Goal: Information Seeking & Learning: Learn about a topic

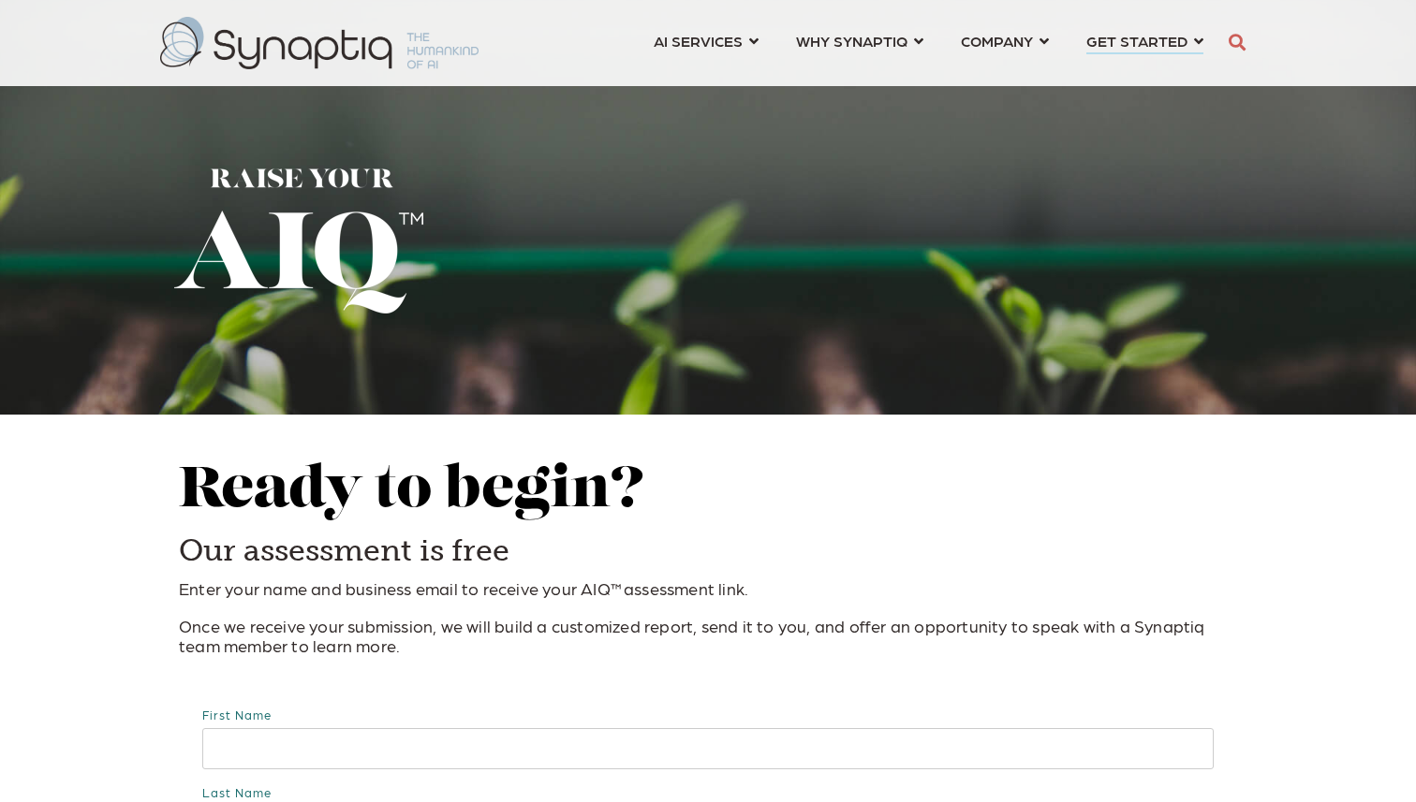
scroll to position [0, 8]
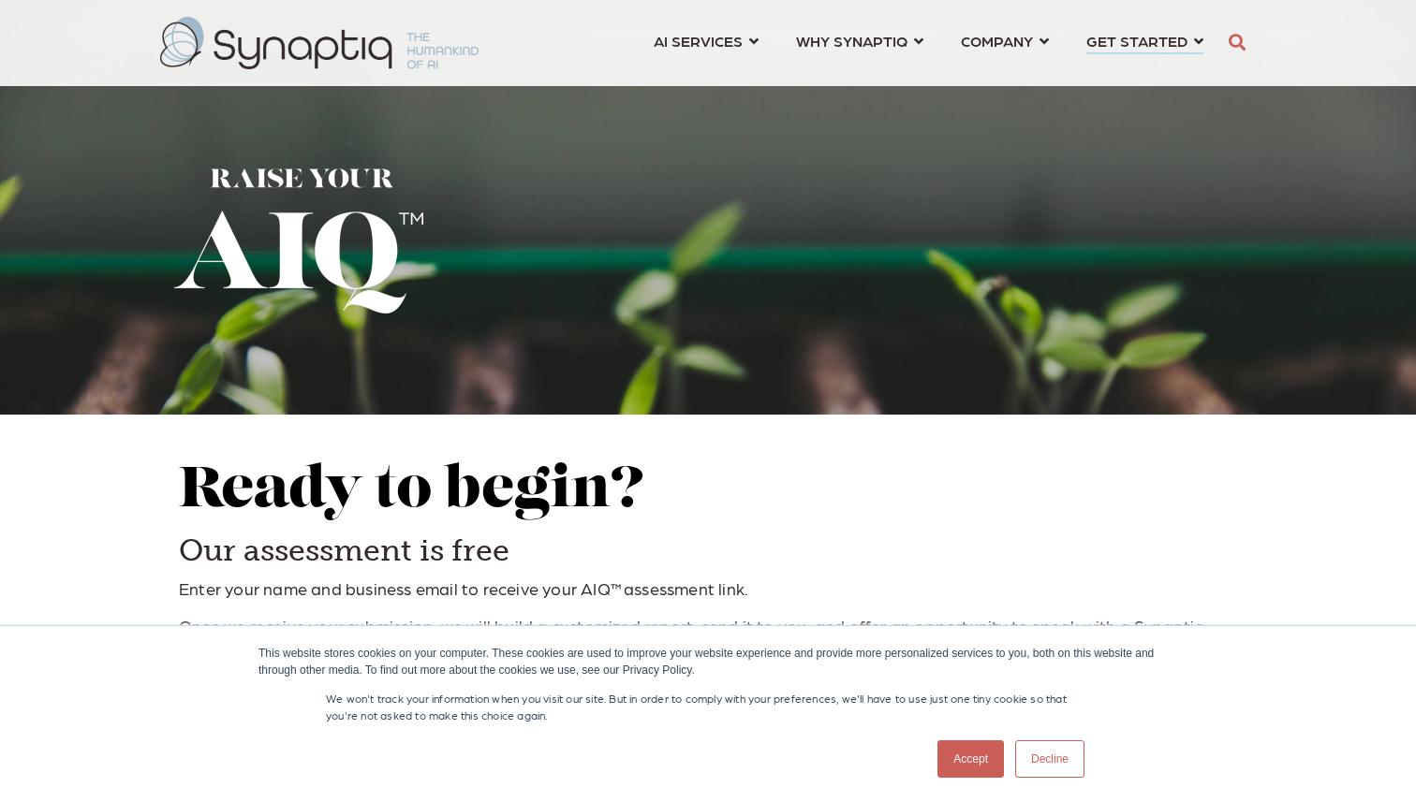
click at [976, 758] on link "Accept" at bounding box center [970, 759] width 66 height 37
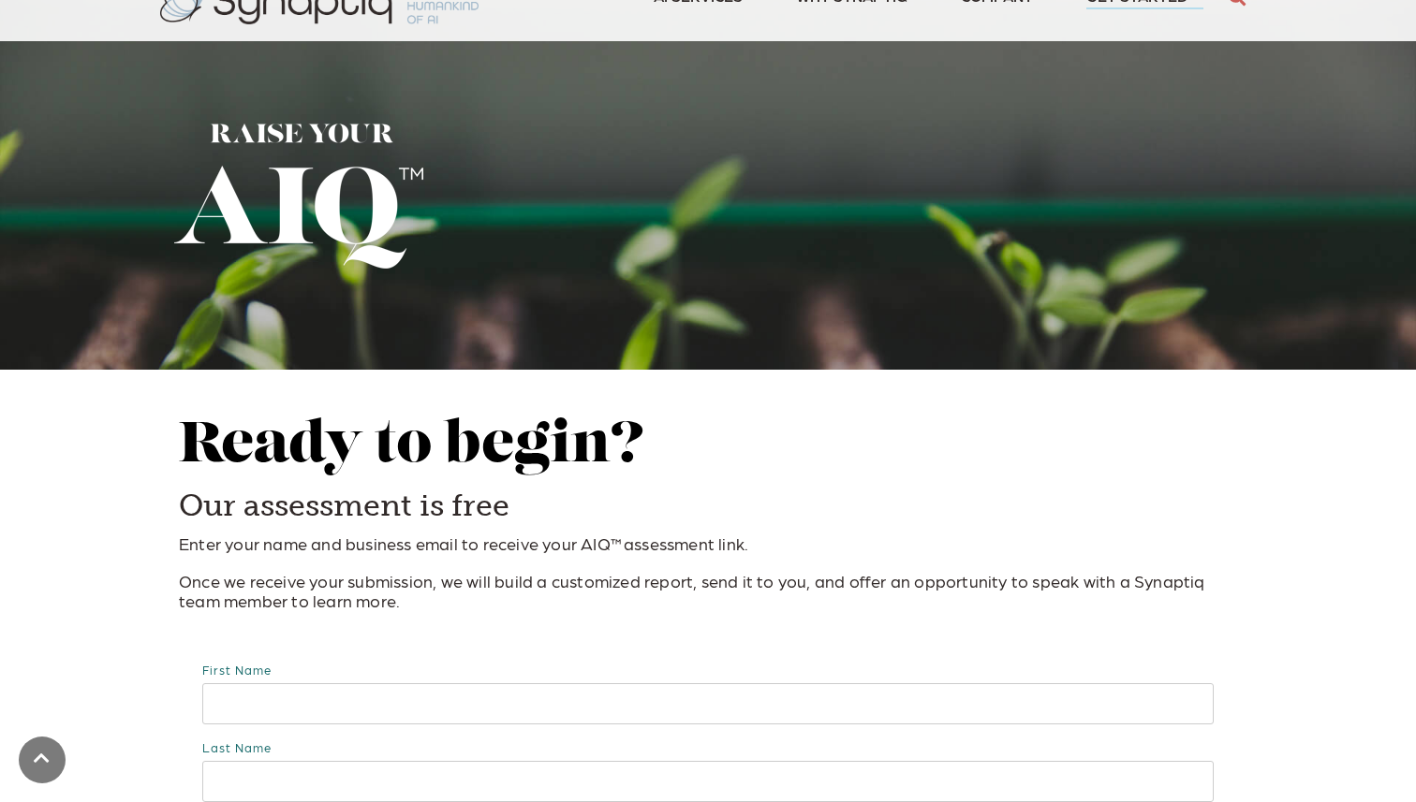
scroll to position [0, 0]
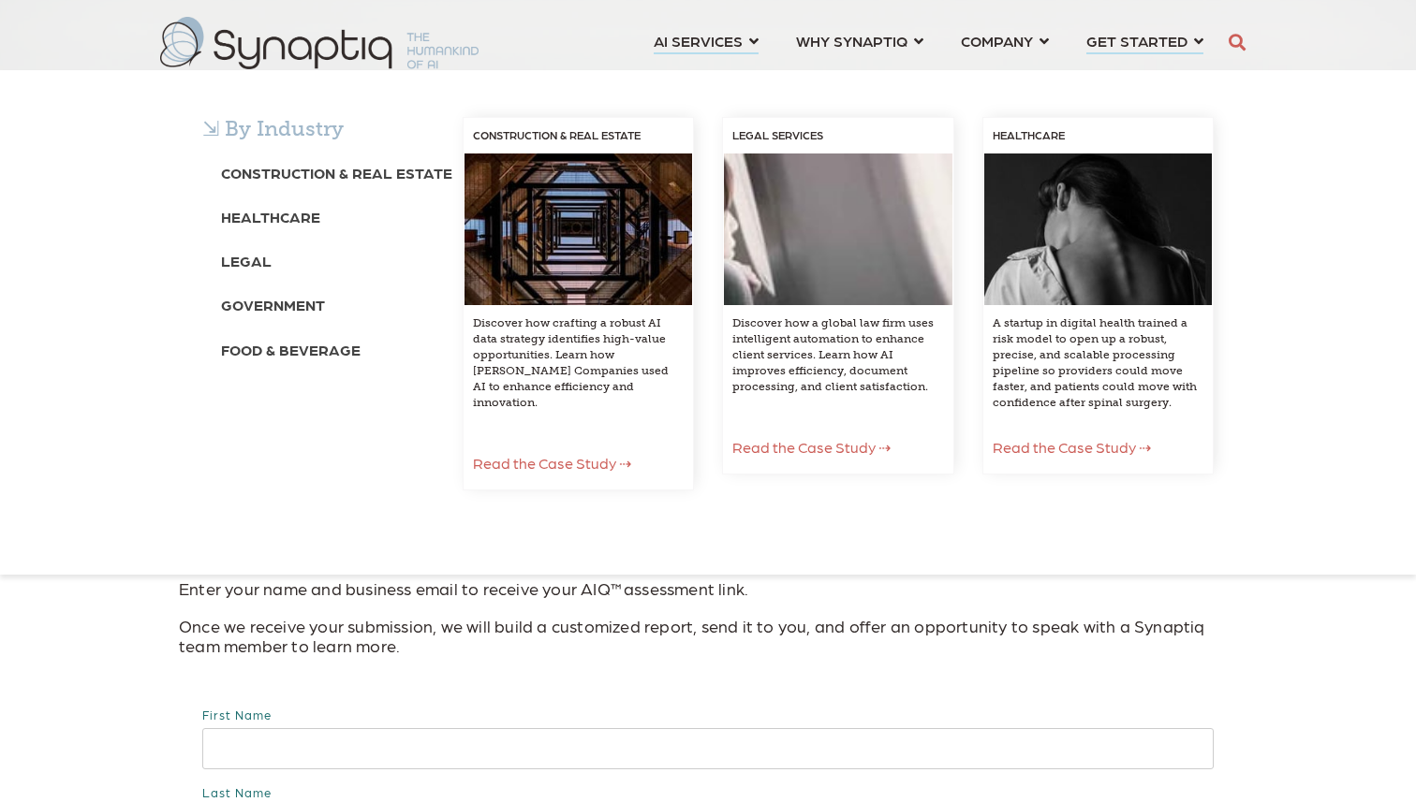
click at [738, 70] on div "⇲ By Industry Construction & Real Estate Healthcare Legal Government Food & Bev…" at bounding box center [708, 322] width 1416 height 505
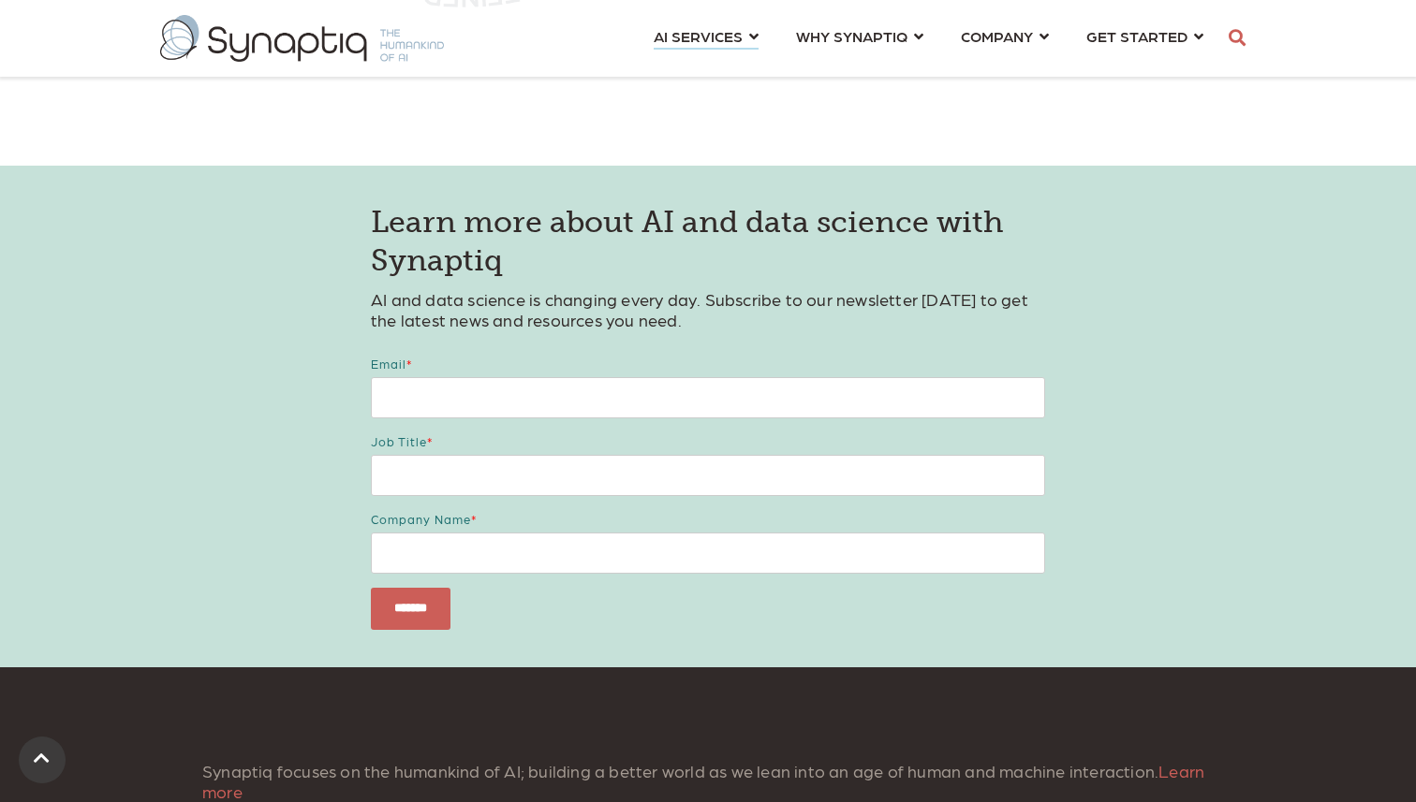
scroll to position [4628, 0]
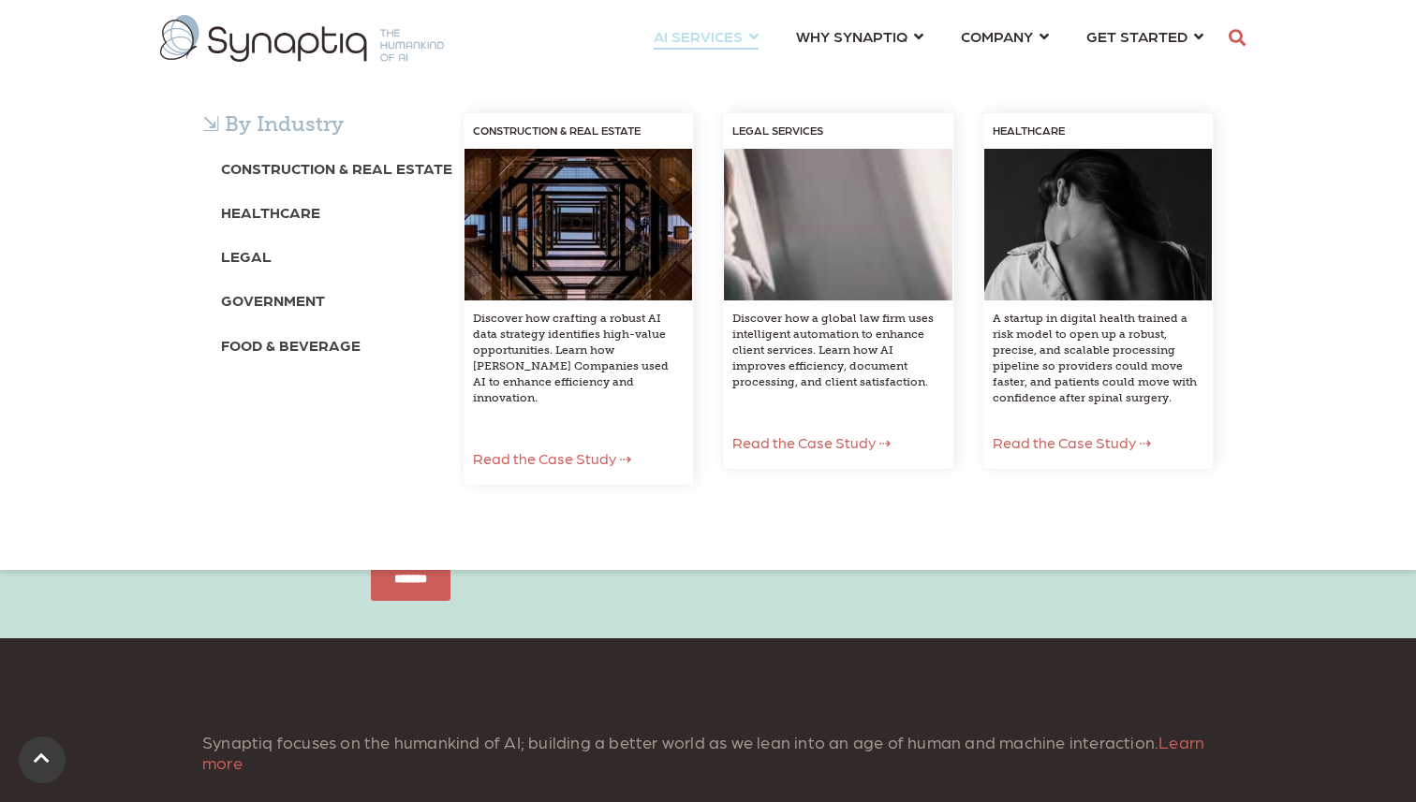
click at [566, 449] on span "Read the Case Study ⇢" at bounding box center [552, 458] width 158 height 18
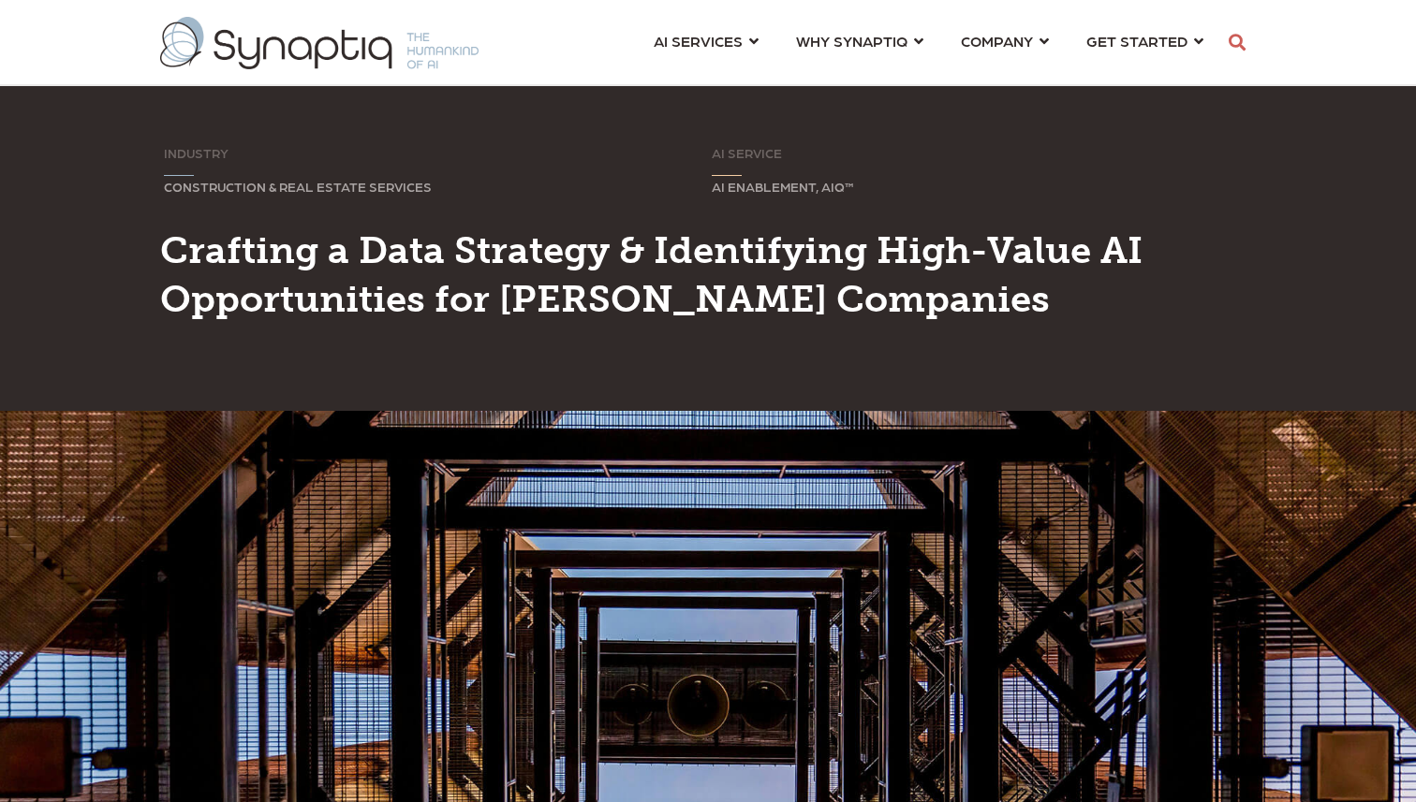
scroll to position [0, 8]
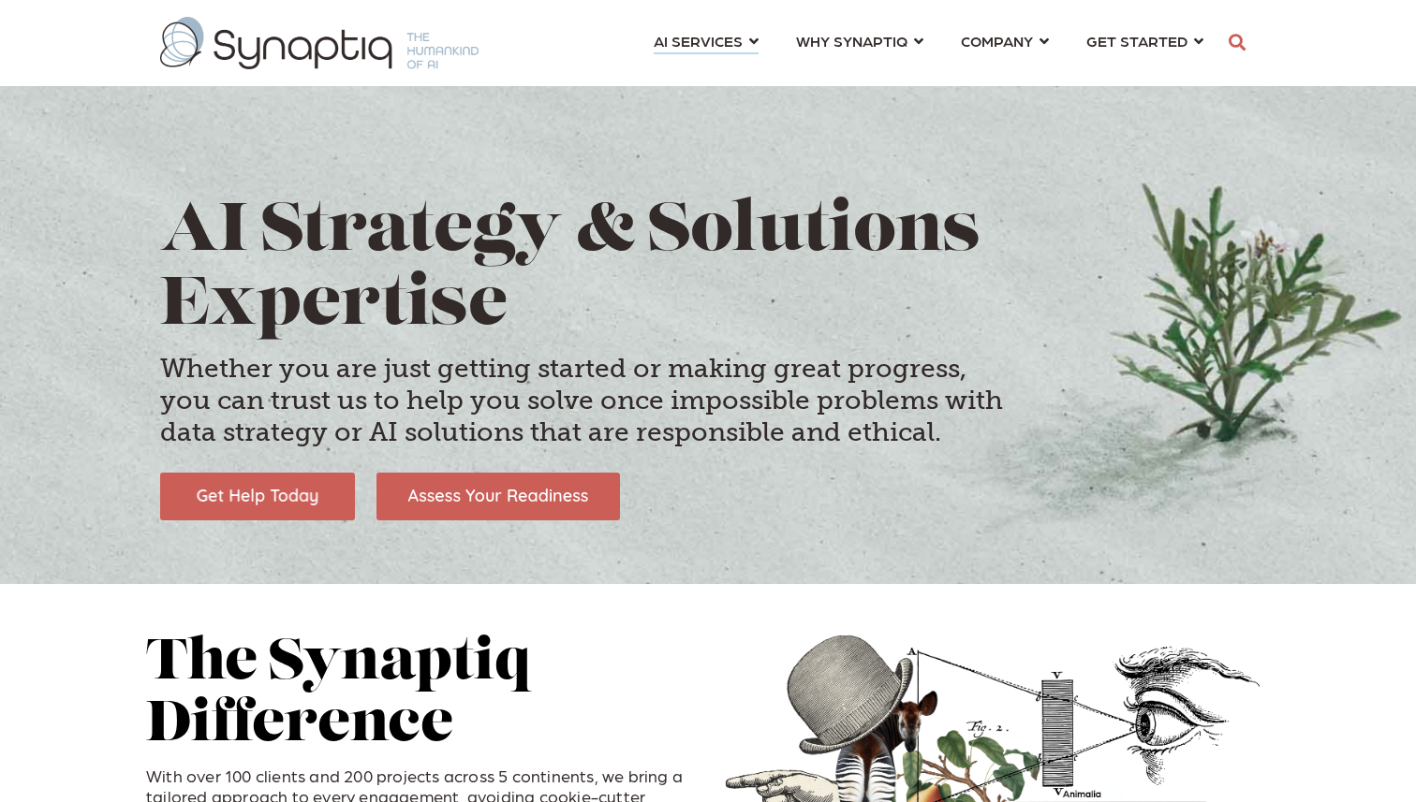
scroll to position [0, 8]
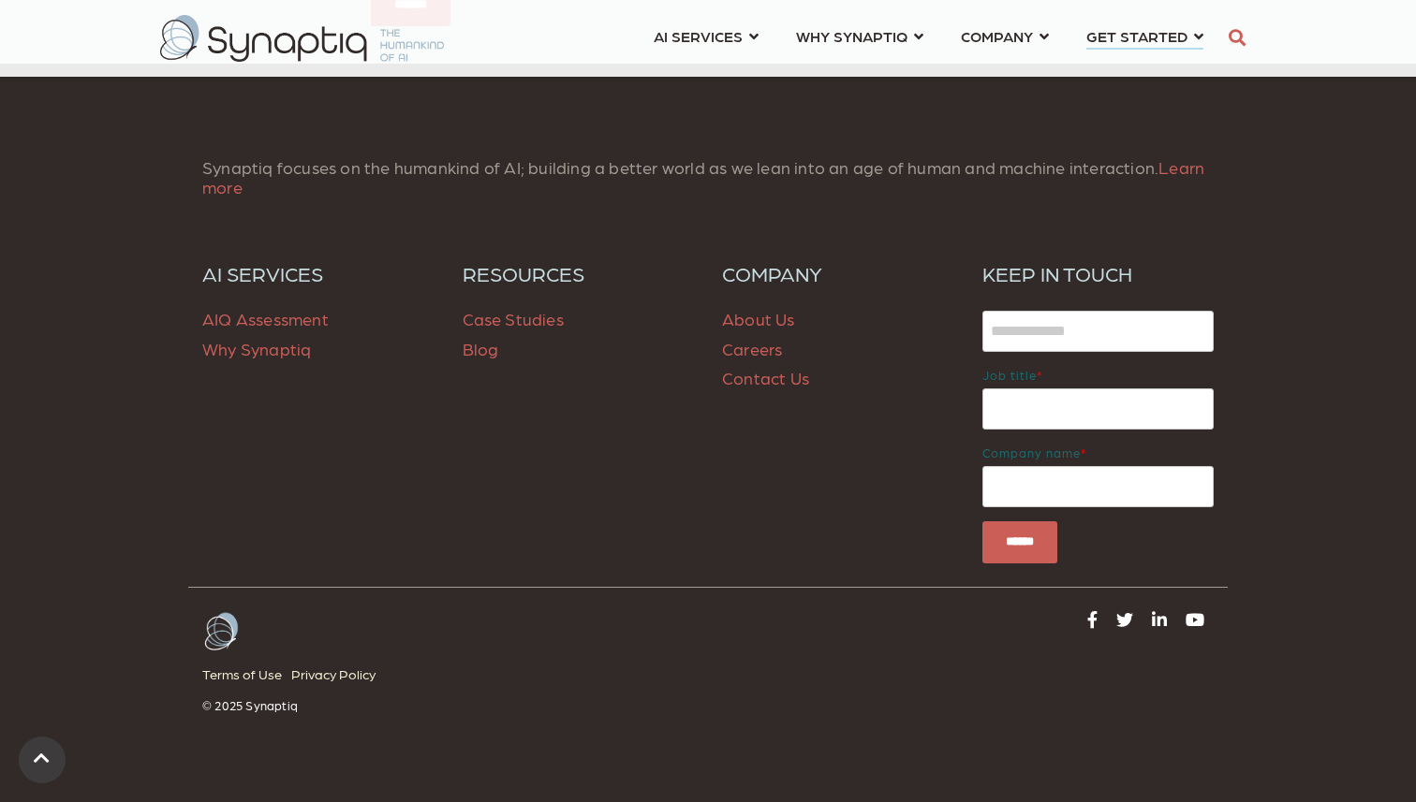
scroll to position [1959, 0]
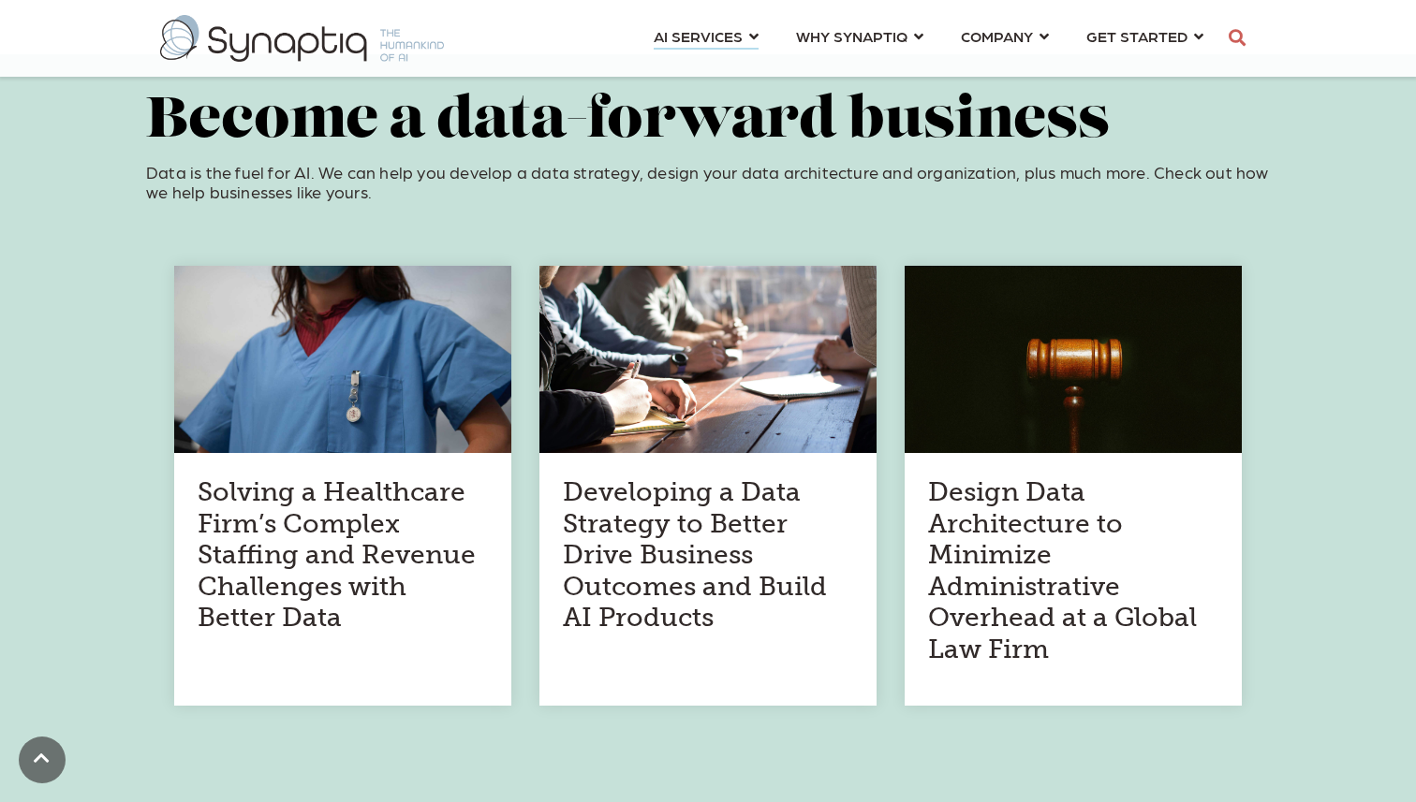
scroll to position [948, 0]
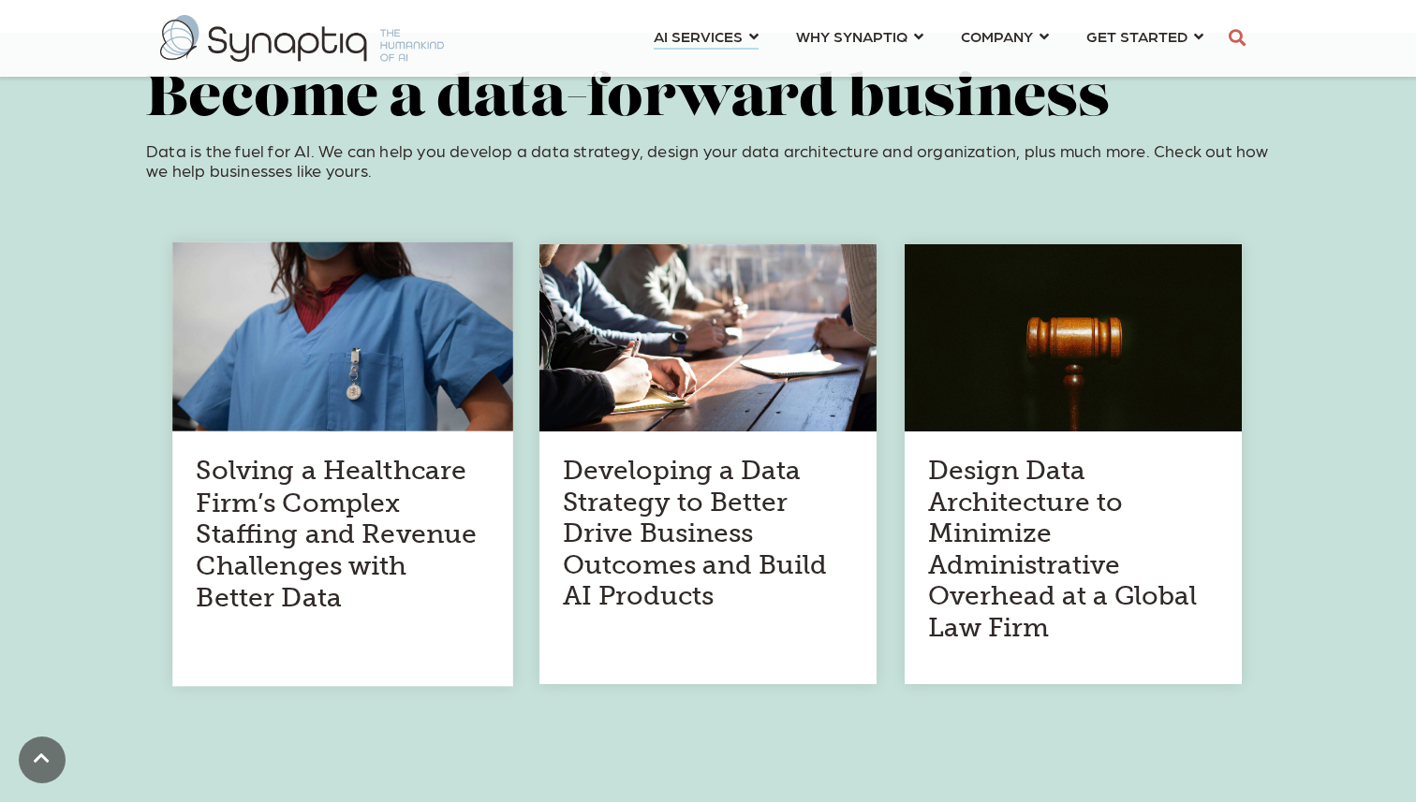
click at [416, 535] on h4 "Solving a Healthcare Firm’s Complex Staffing and Revenue Challenges with Better…" at bounding box center [342, 534] width 293 height 159
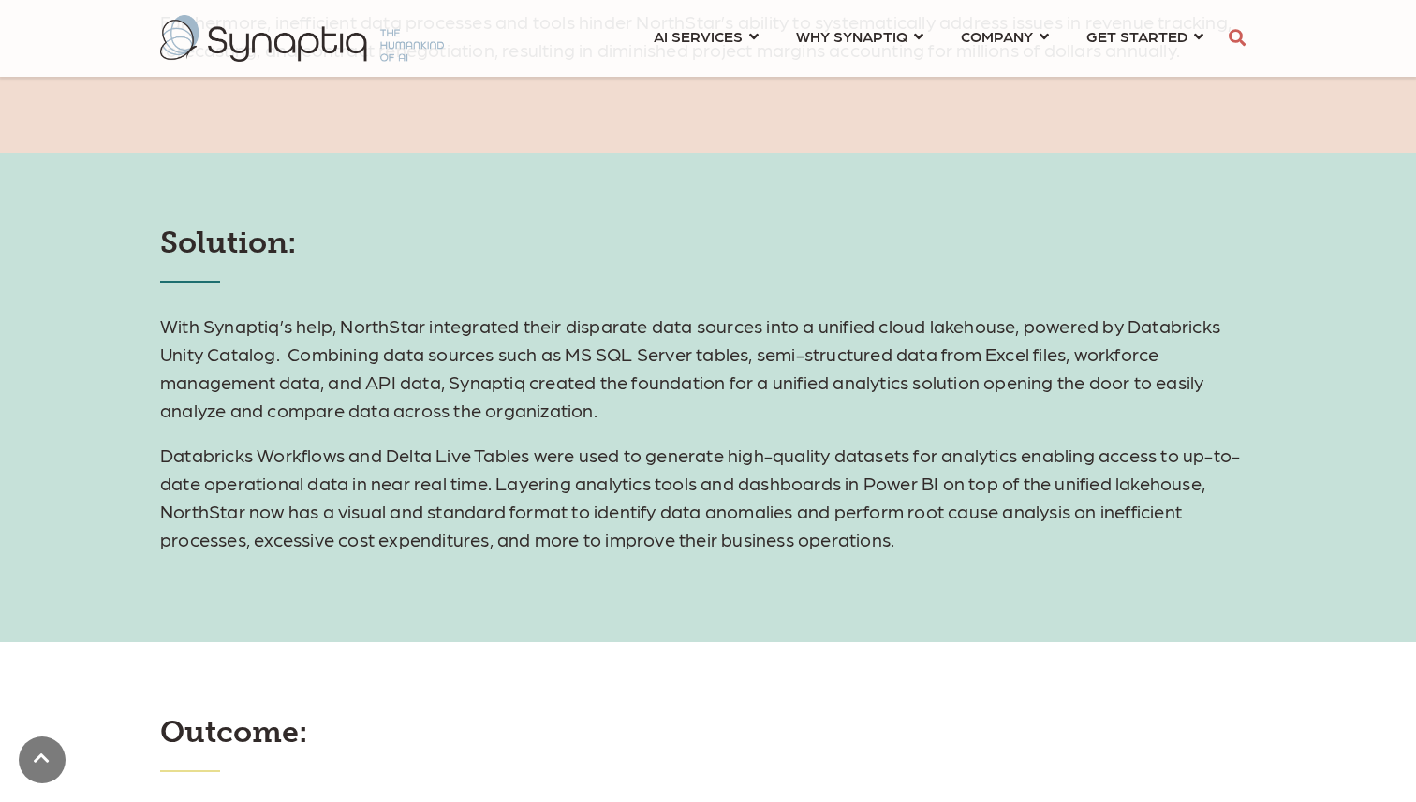
scroll to position [1562, 0]
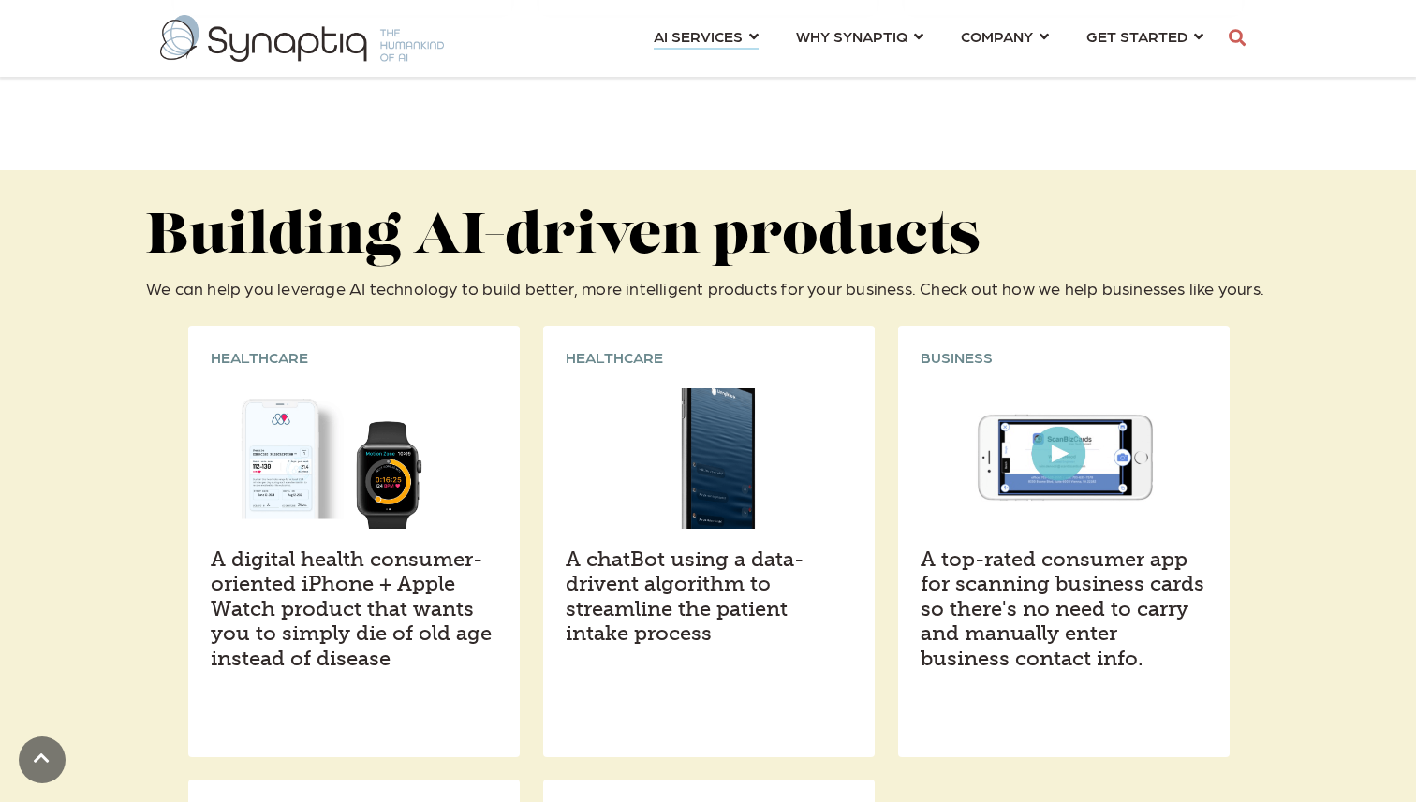
scroll to position [2496, 0]
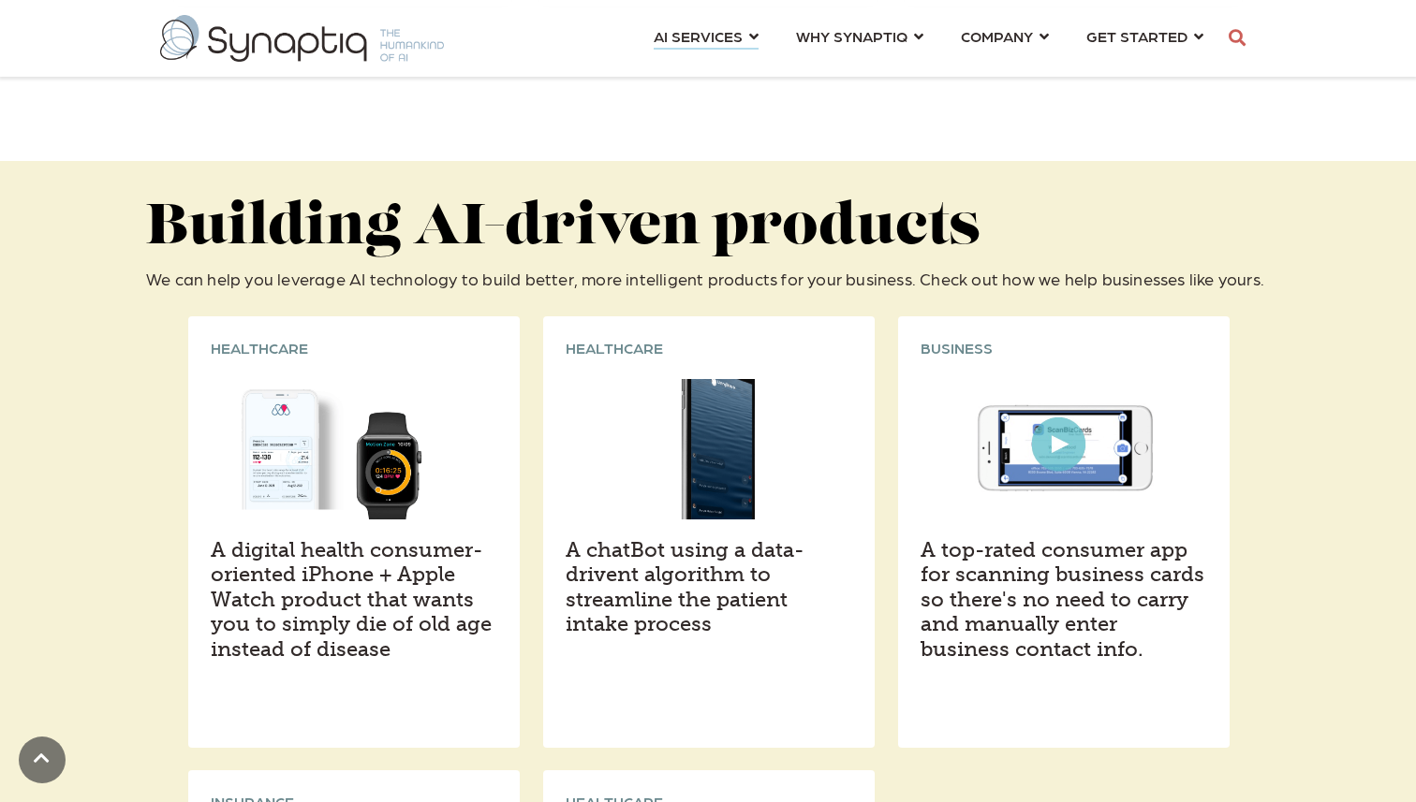
click at [440, 544] on h4 "A digital health consumer-oriented iPhone + Apple Watch product that wants you …" at bounding box center [354, 600] width 286 height 124
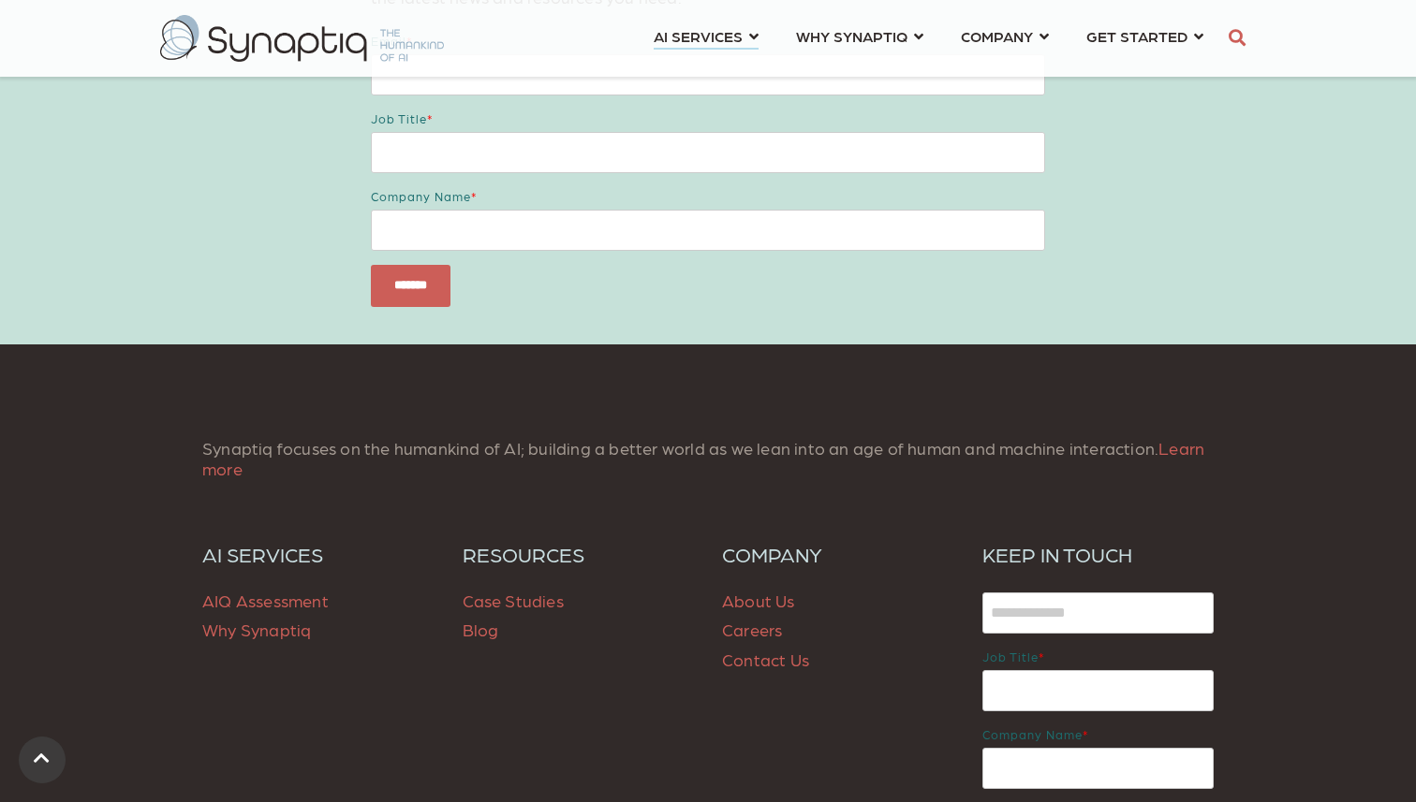
scroll to position [4927, 0]
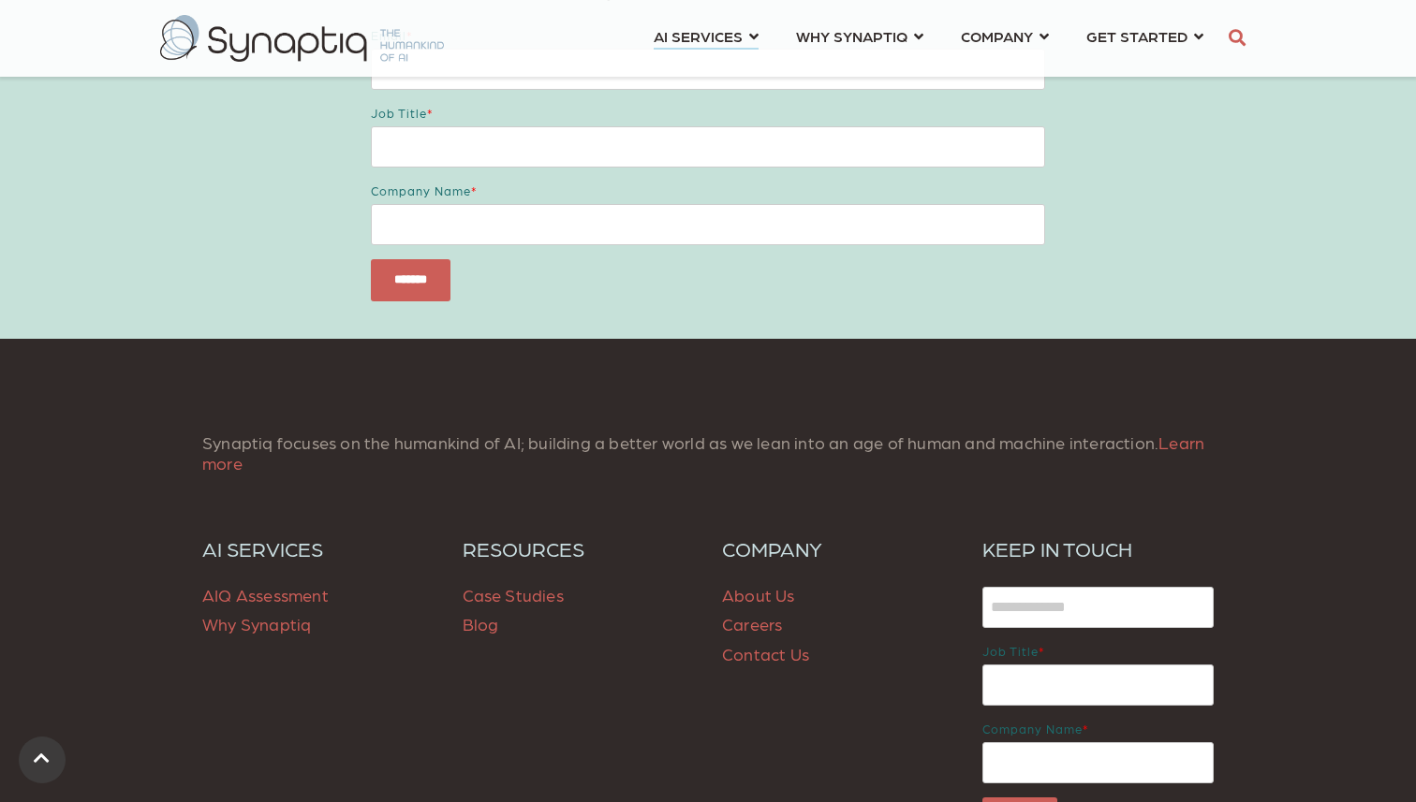
click at [214, 585] on span "AIQ Assessment" at bounding box center [265, 595] width 126 height 20
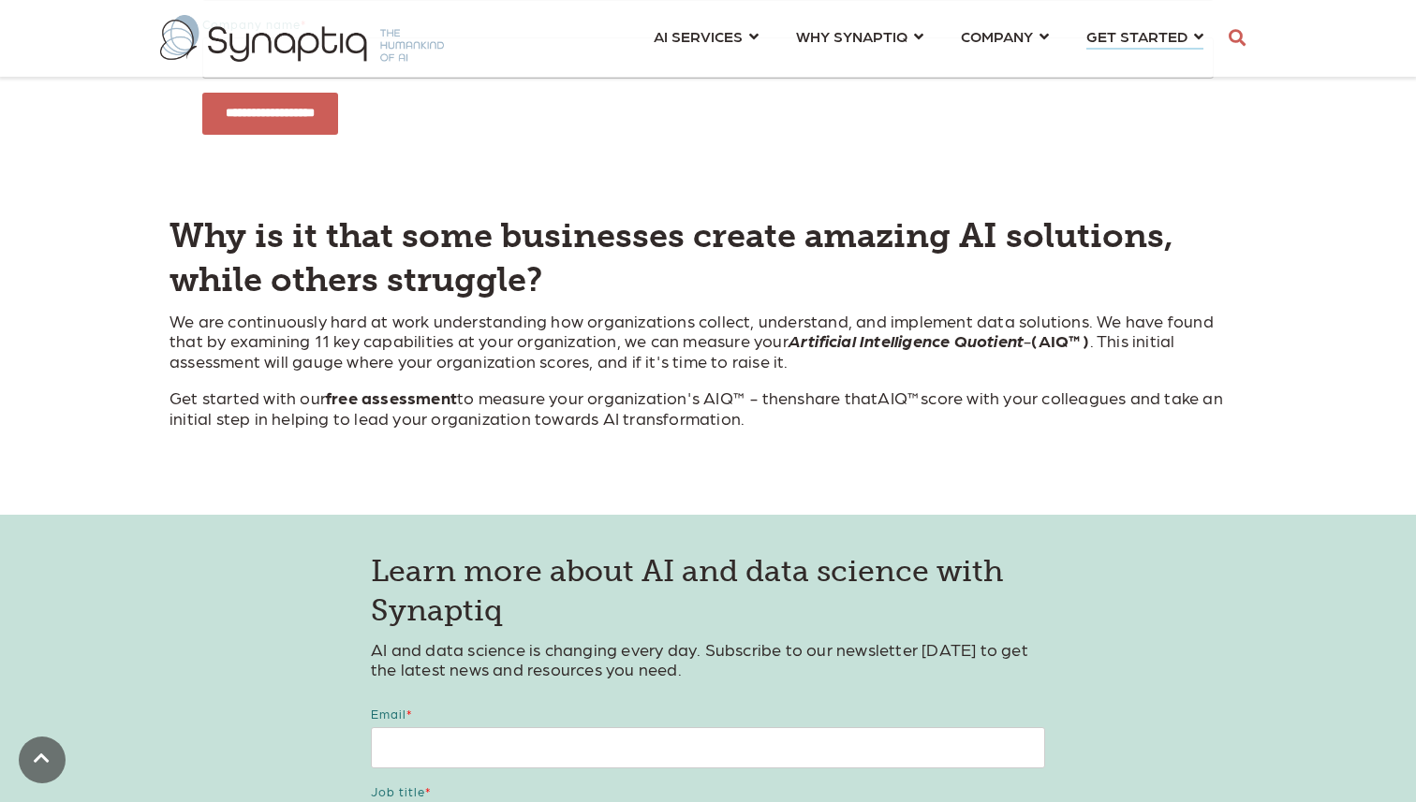
scroll to position [1002, 0]
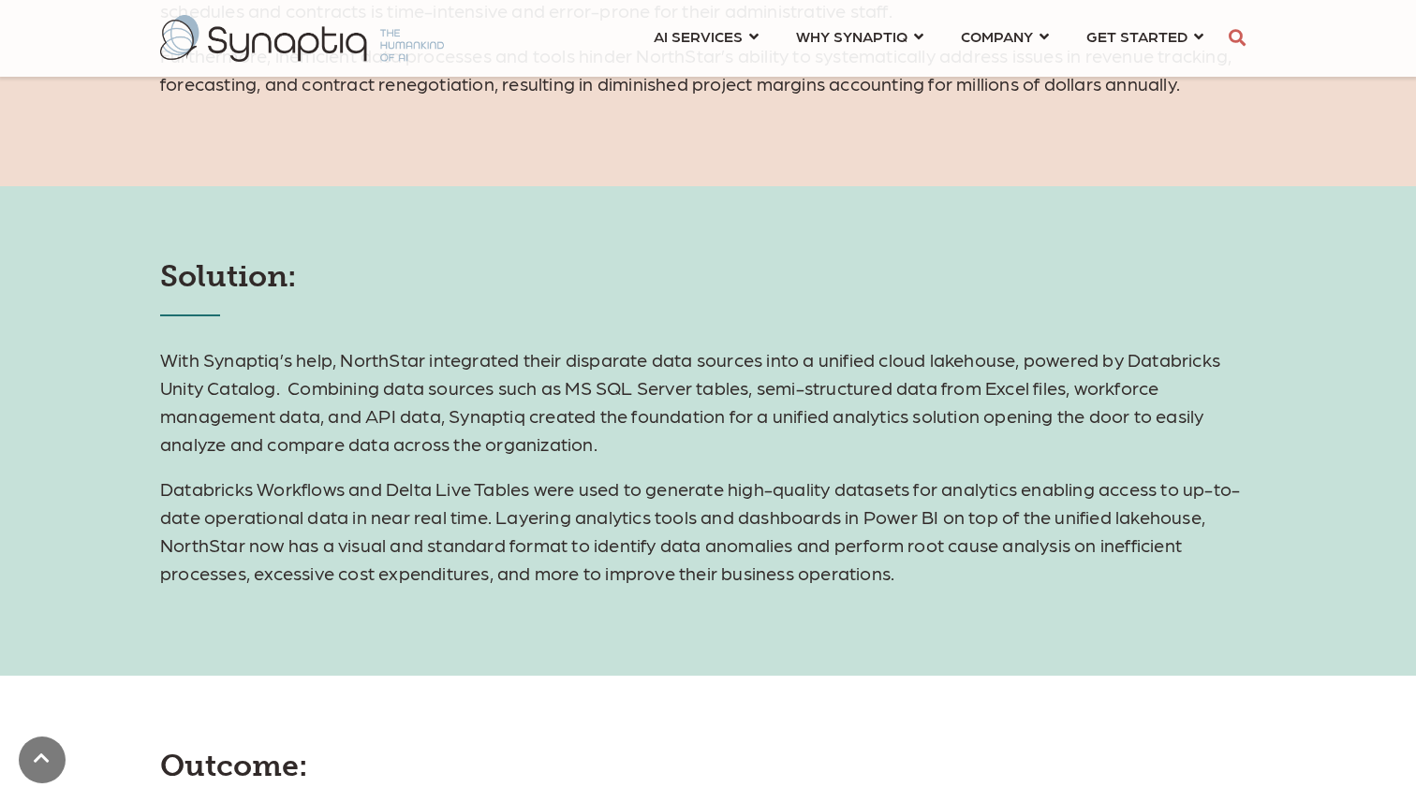
scroll to position [1511, 0]
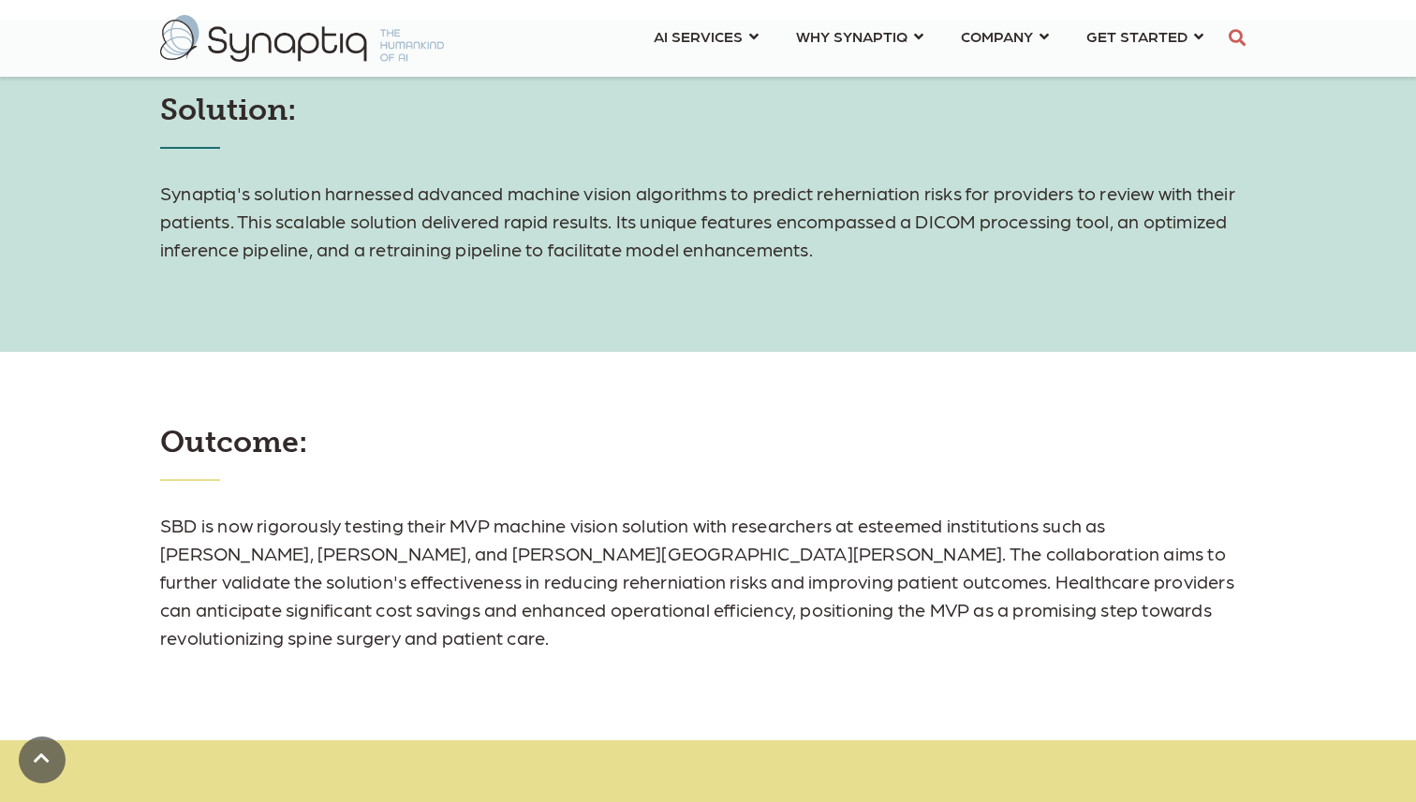
scroll to position [2006, 0]
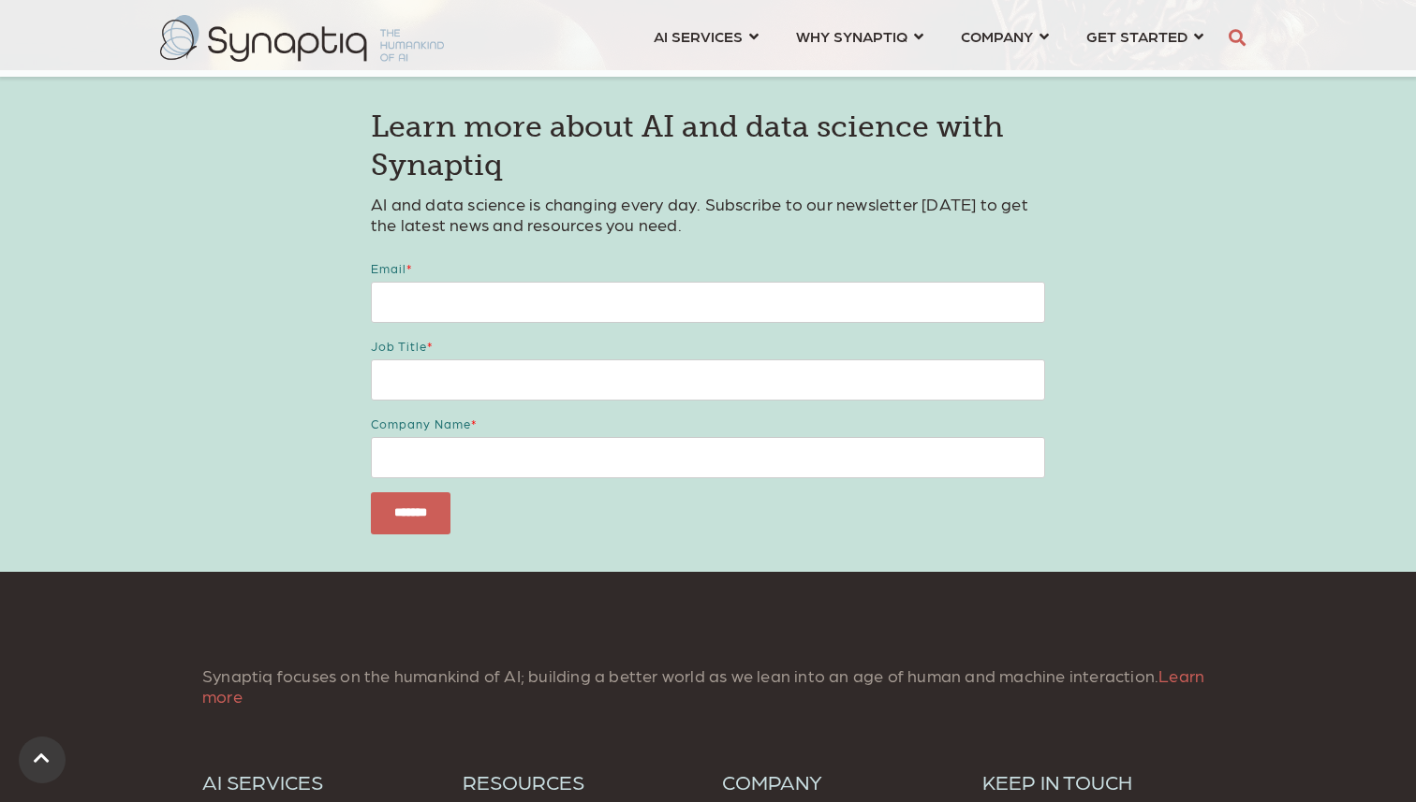
scroll to position [3804, 0]
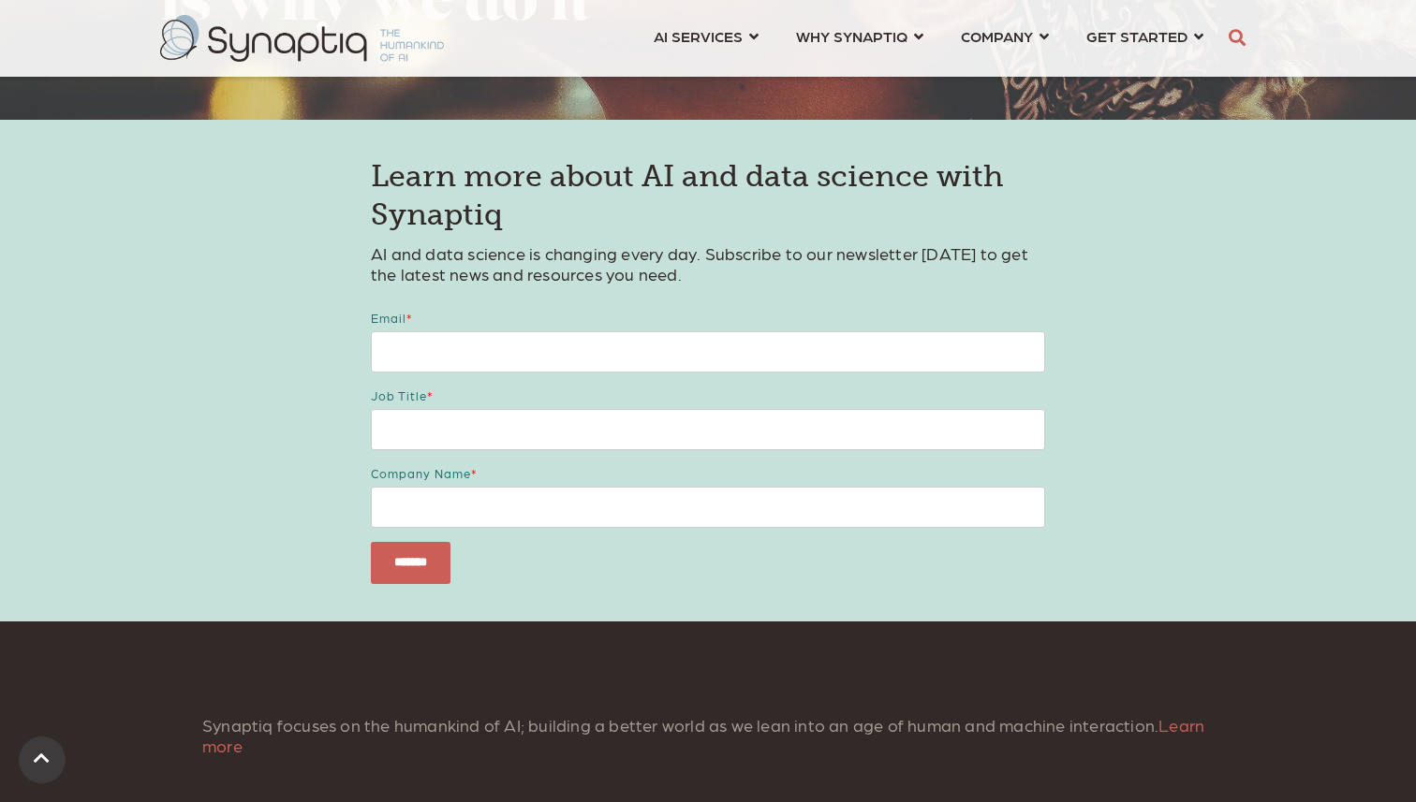
scroll to position [3720, 0]
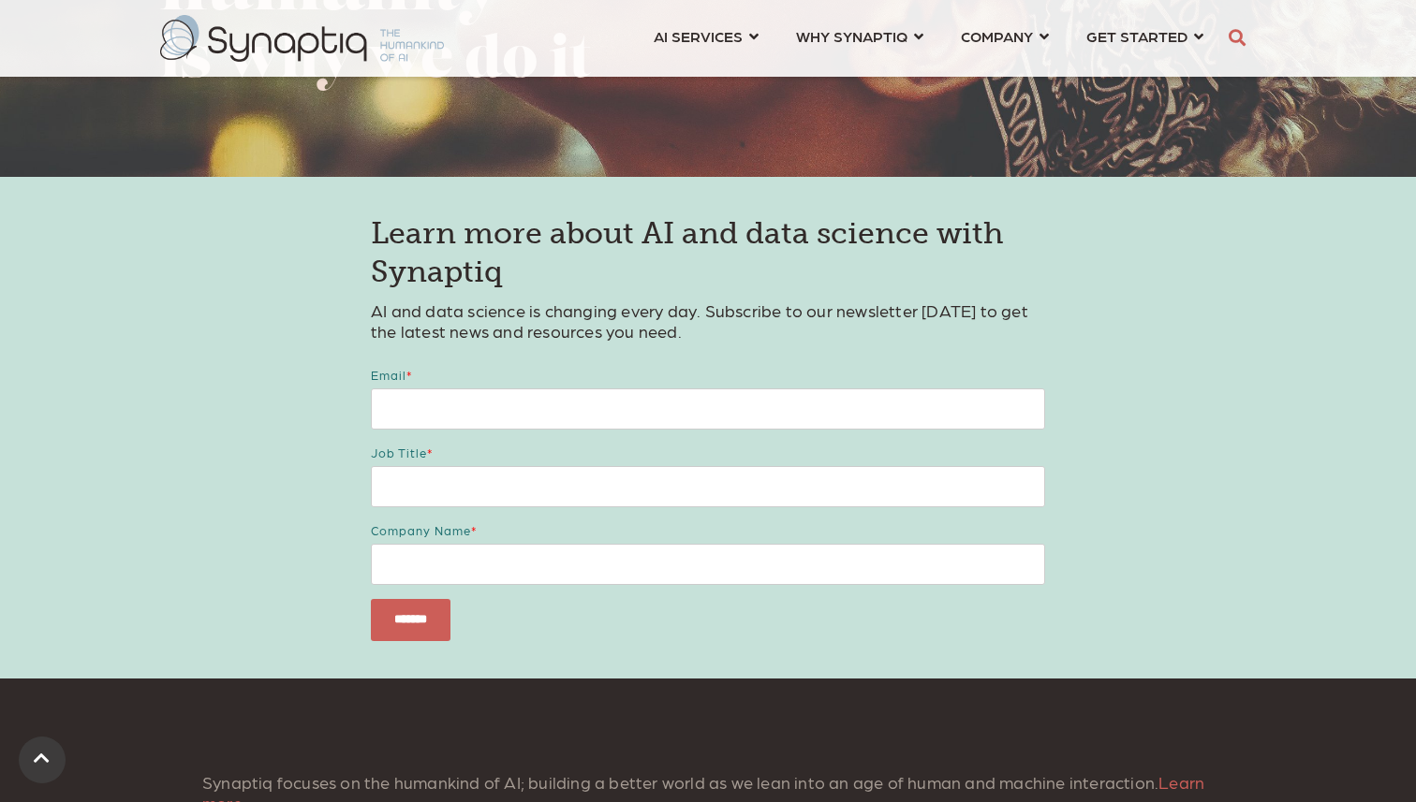
scroll to position [2975, 0]
